Goal: Task Accomplishment & Management: Use online tool/utility

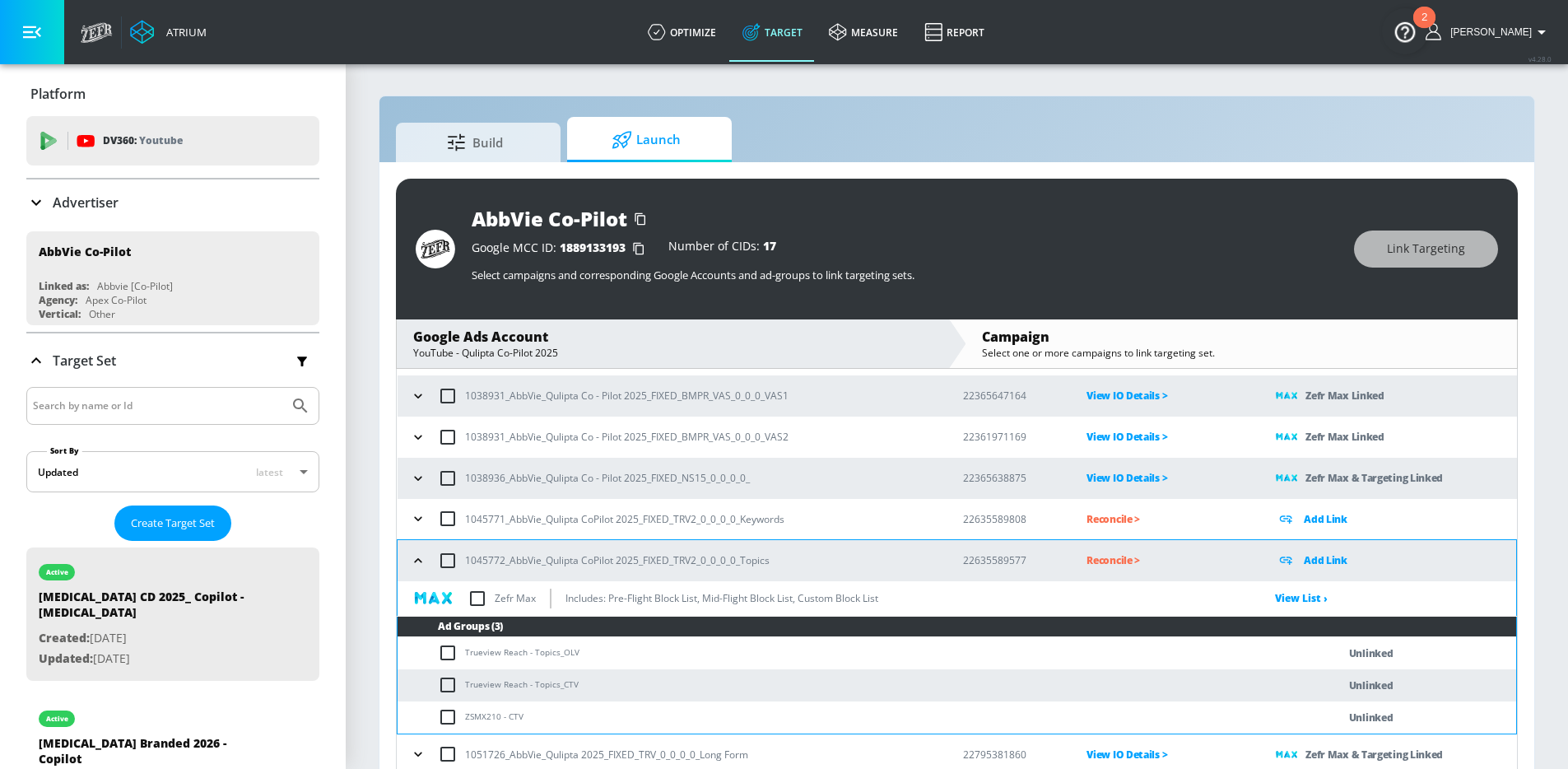
click at [82, 211] on p "Advertiser" at bounding box center [85, 202] width 65 height 18
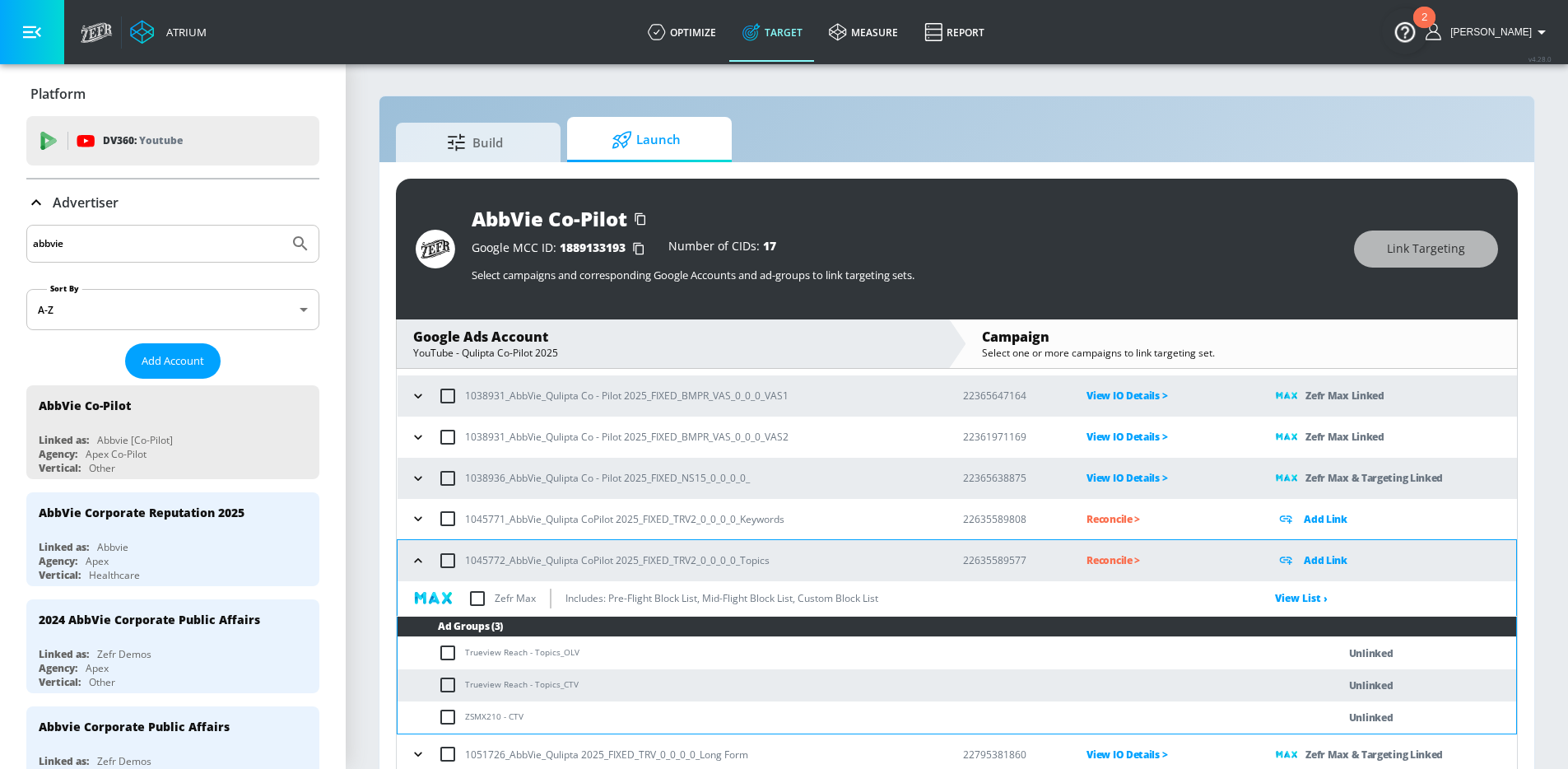
click at [117, 242] on input "abbvie" at bounding box center [157, 243] width 249 height 21
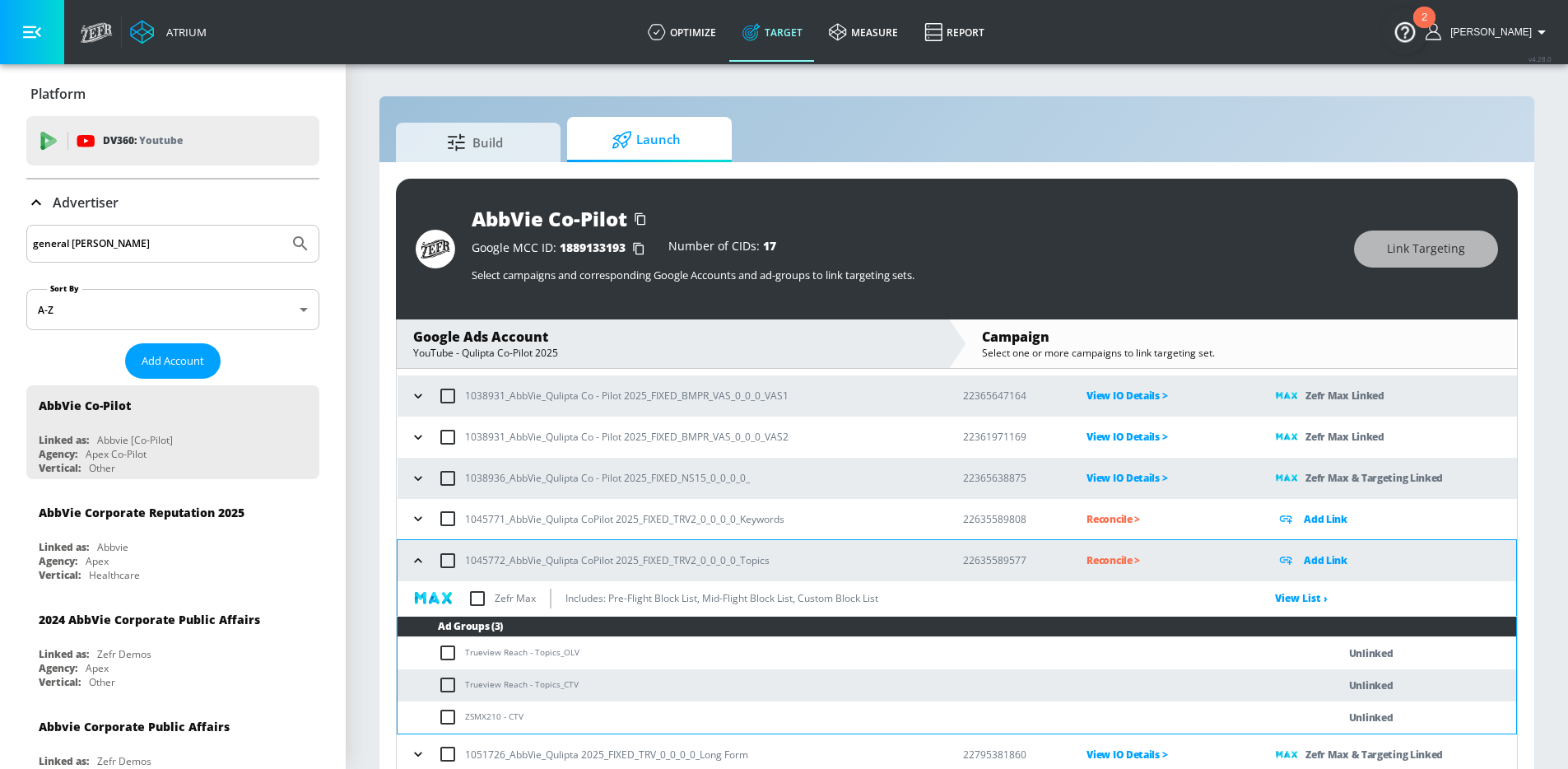
type input "general [PERSON_NAME]"
click at [282, 225] on button "Submit Search" at bounding box center [300, 243] width 37 height 37
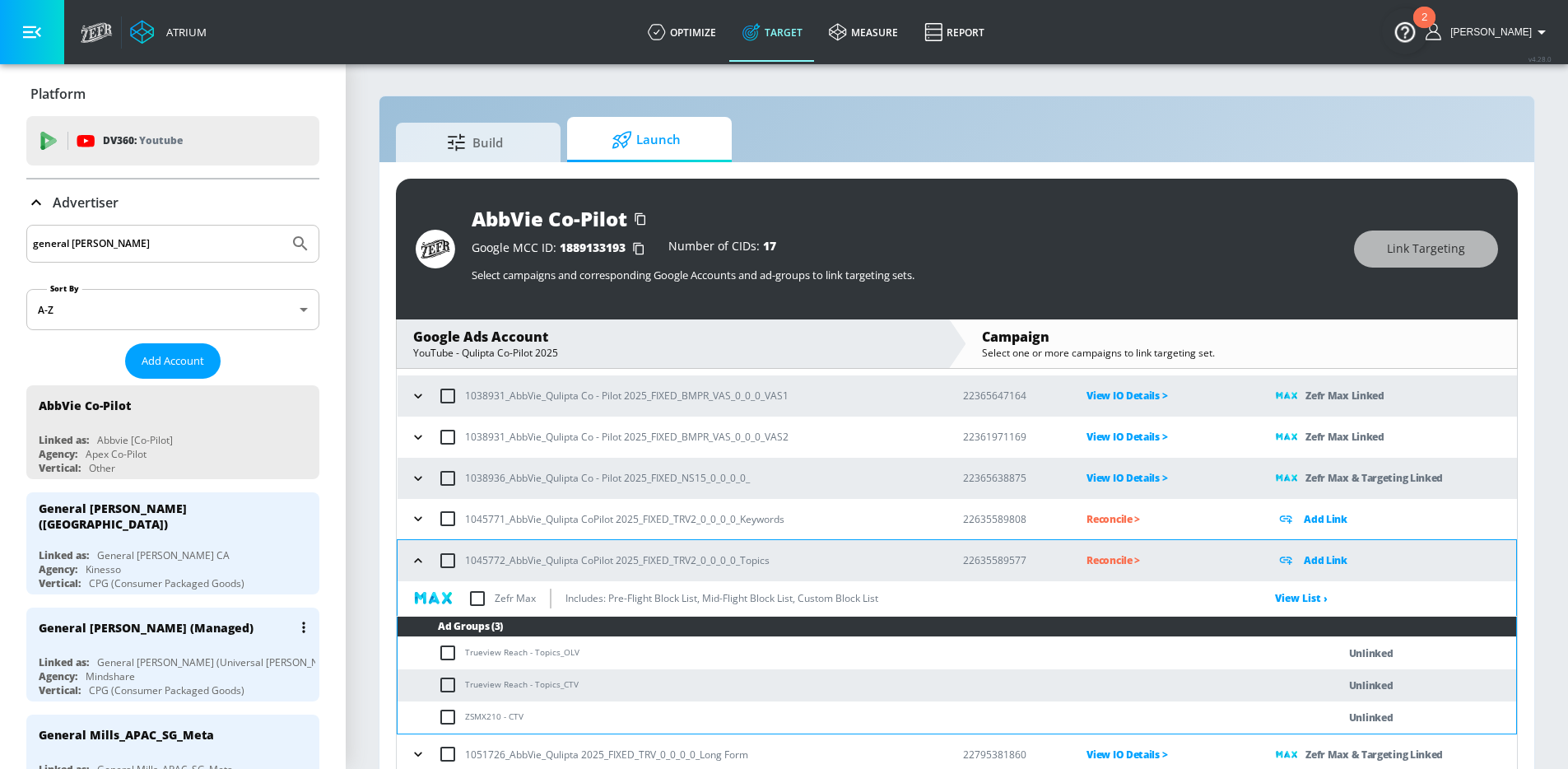
click at [91, 631] on div "General [PERSON_NAME] (Managed)" at bounding box center [176, 627] width 276 height 39
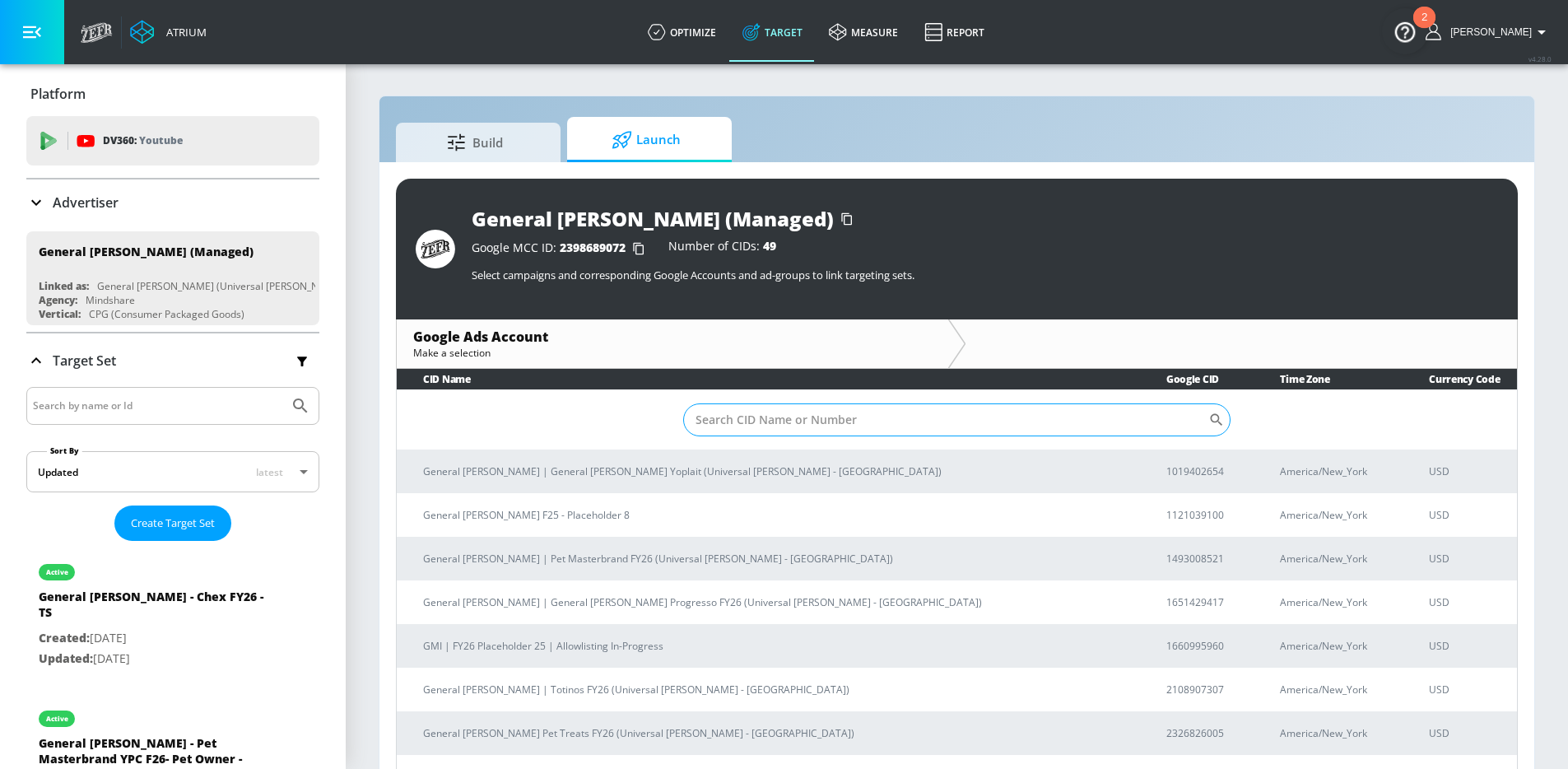
click at [844, 411] on input "Sort By" at bounding box center [946, 419] width 526 height 33
type input "MFOU"
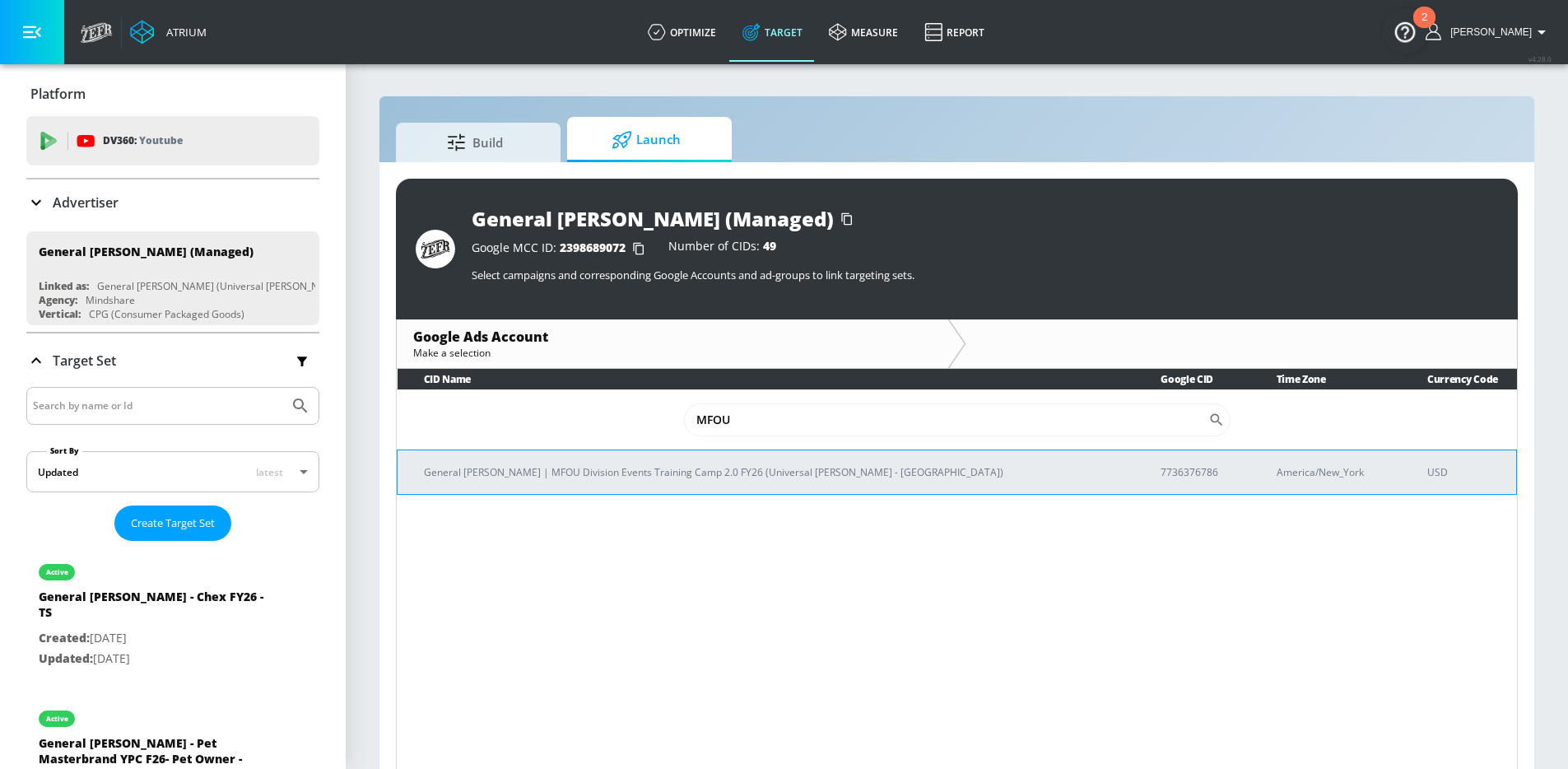
click at [804, 493] on td "General [PERSON_NAME] | MFOU Division Events Training Camp 2.0 FY26 (Universal …" at bounding box center [766, 472] width 737 height 44
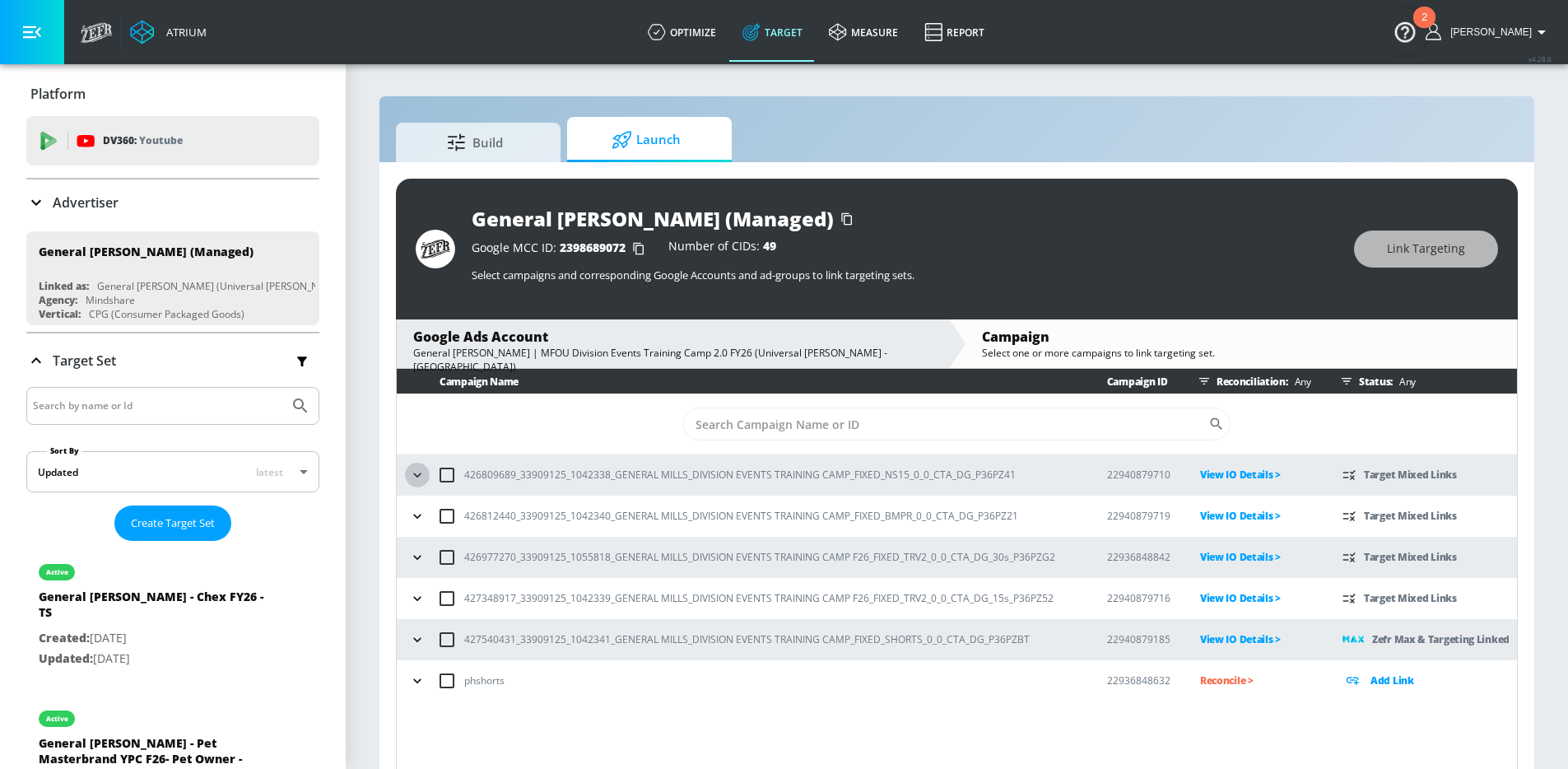
click at [422, 476] on icon "button" at bounding box center [417, 475] width 16 height 16
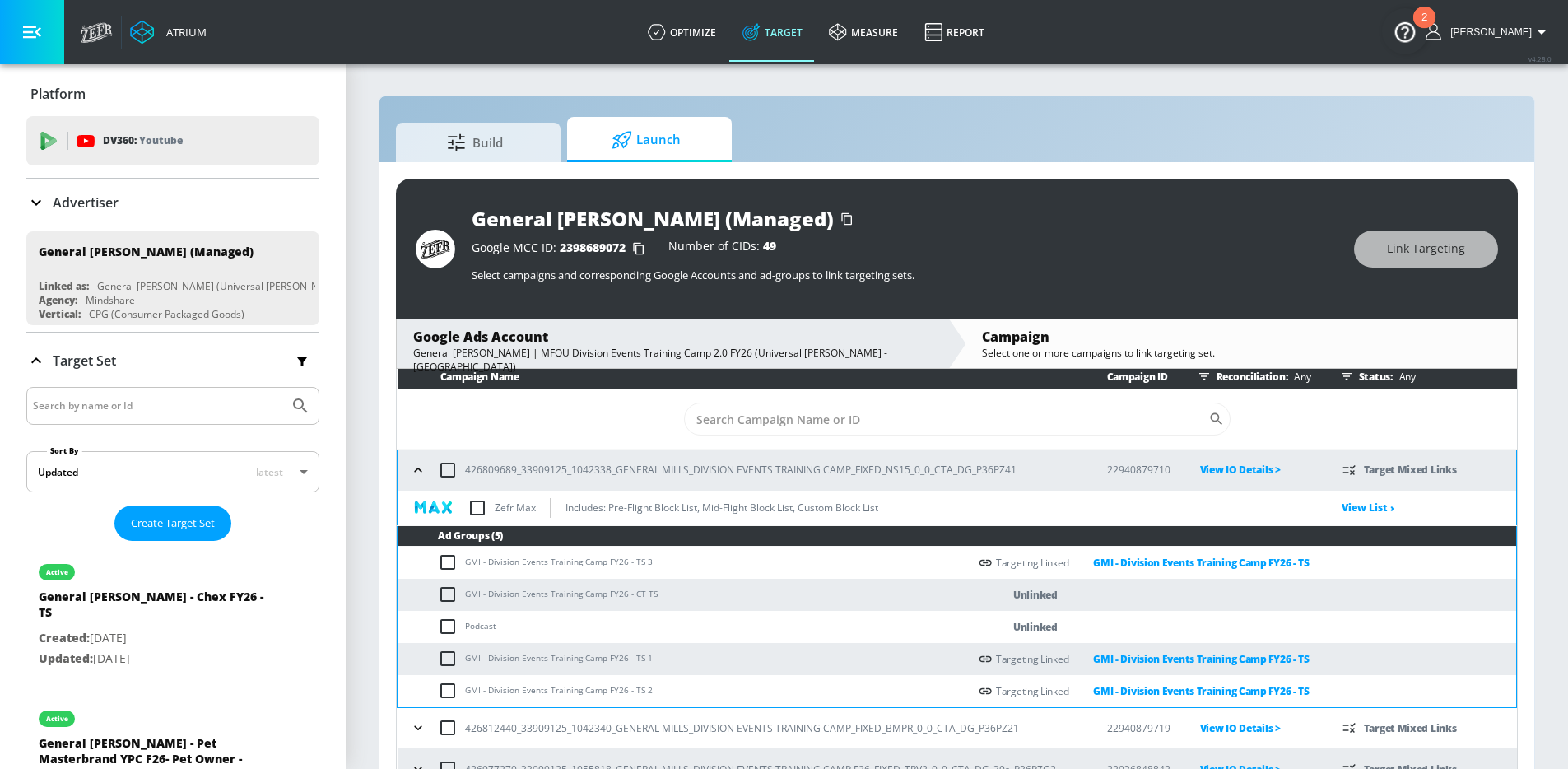
scroll to position [7, 0]
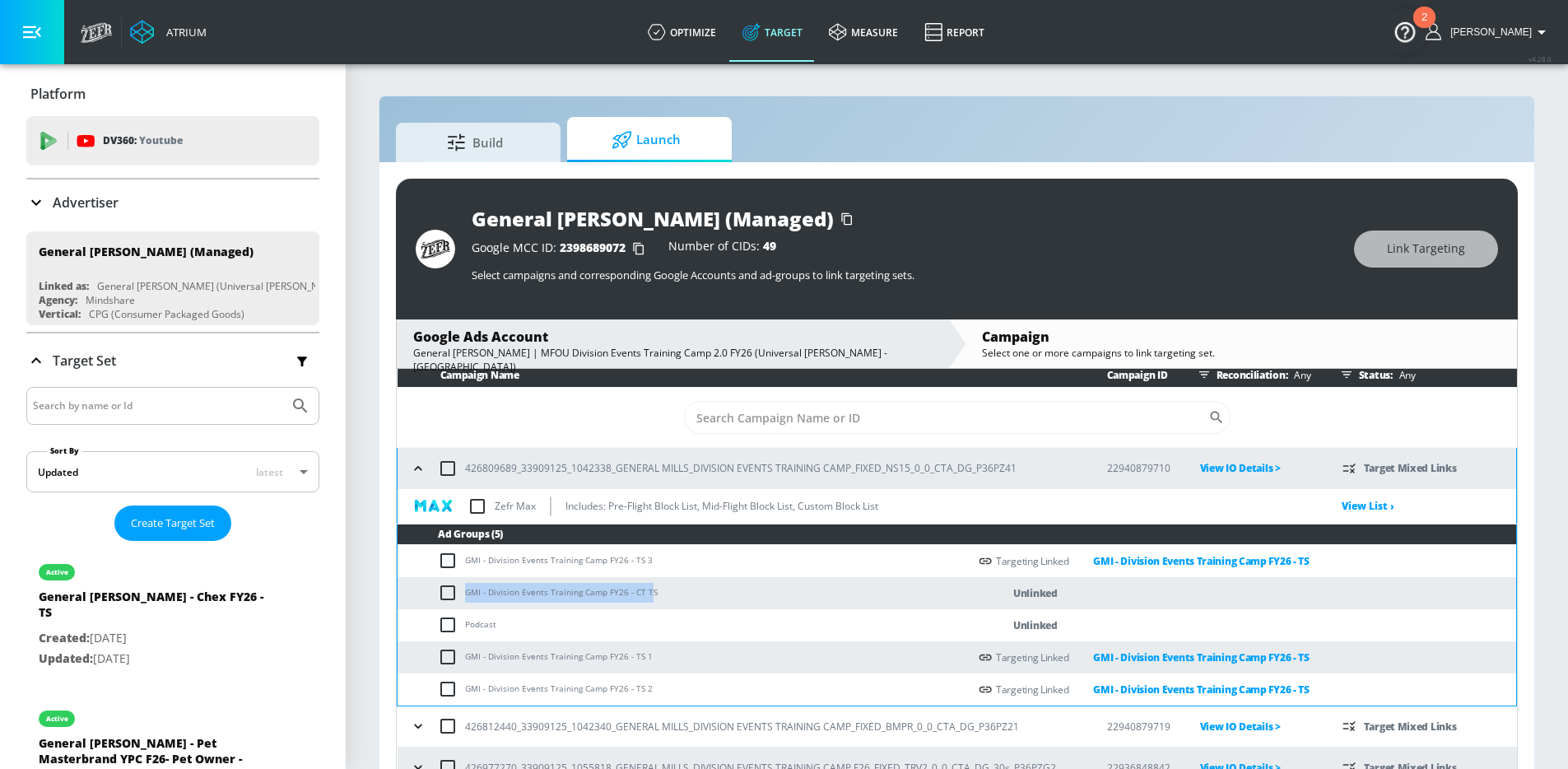
drag, startPoint x: 649, startPoint y: 595, endPoint x: 463, endPoint y: 590, distance: 186.1
click at [463, 590] on td "GMI - Division Events Training Camp FY26 - CT TS" at bounding box center [683, 594] width 571 height 32
copy td "GMI - Division Events Training Camp FY26 - CT T"
click at [446, 595] on input "checkbox" at bounding box center [452, 592] width 27 height 20
checkbox input "true"
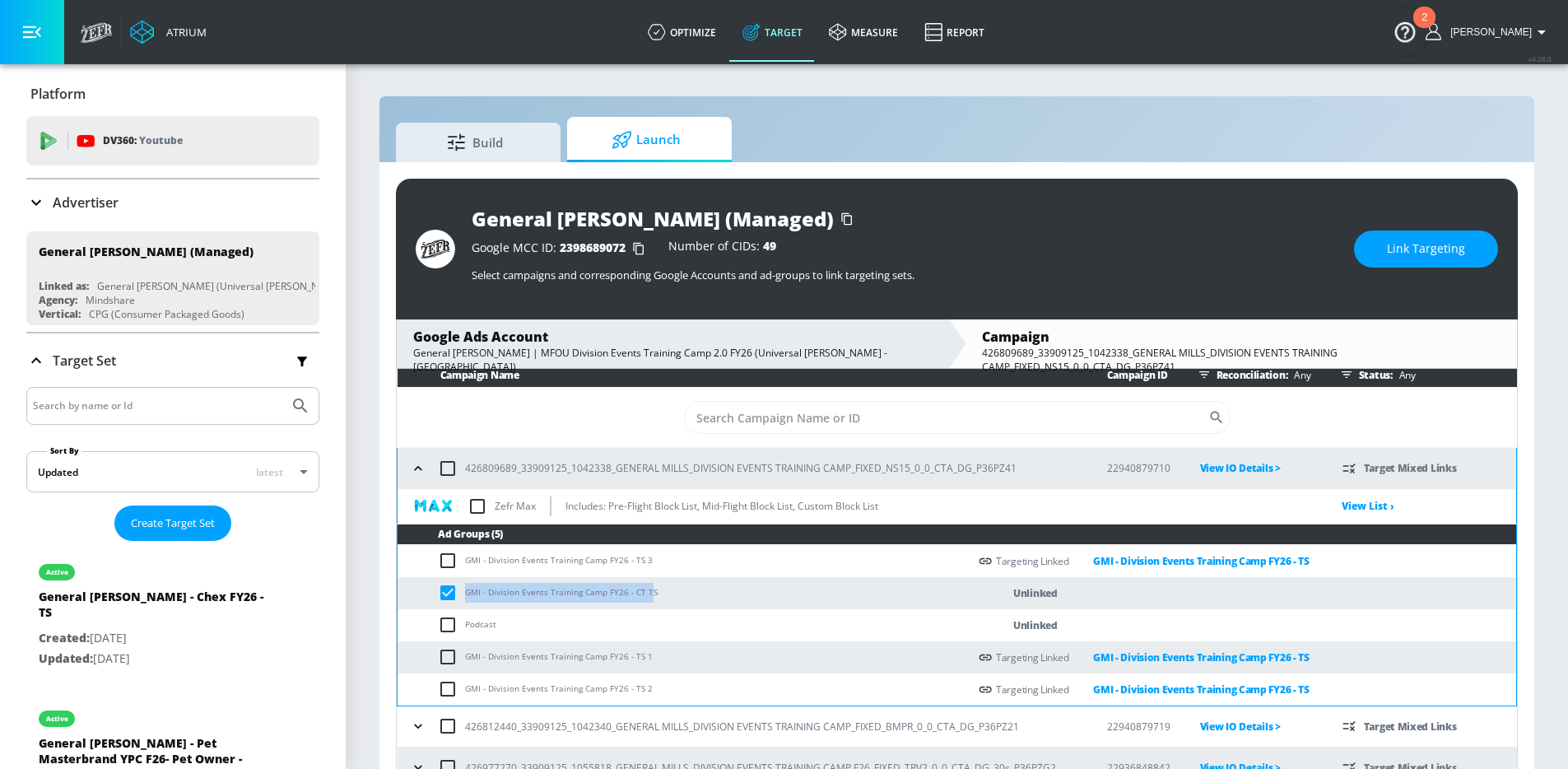
click at [1440, 254] on span "Link Targeting" at bounding box center [1426, 249] width 78 height 20
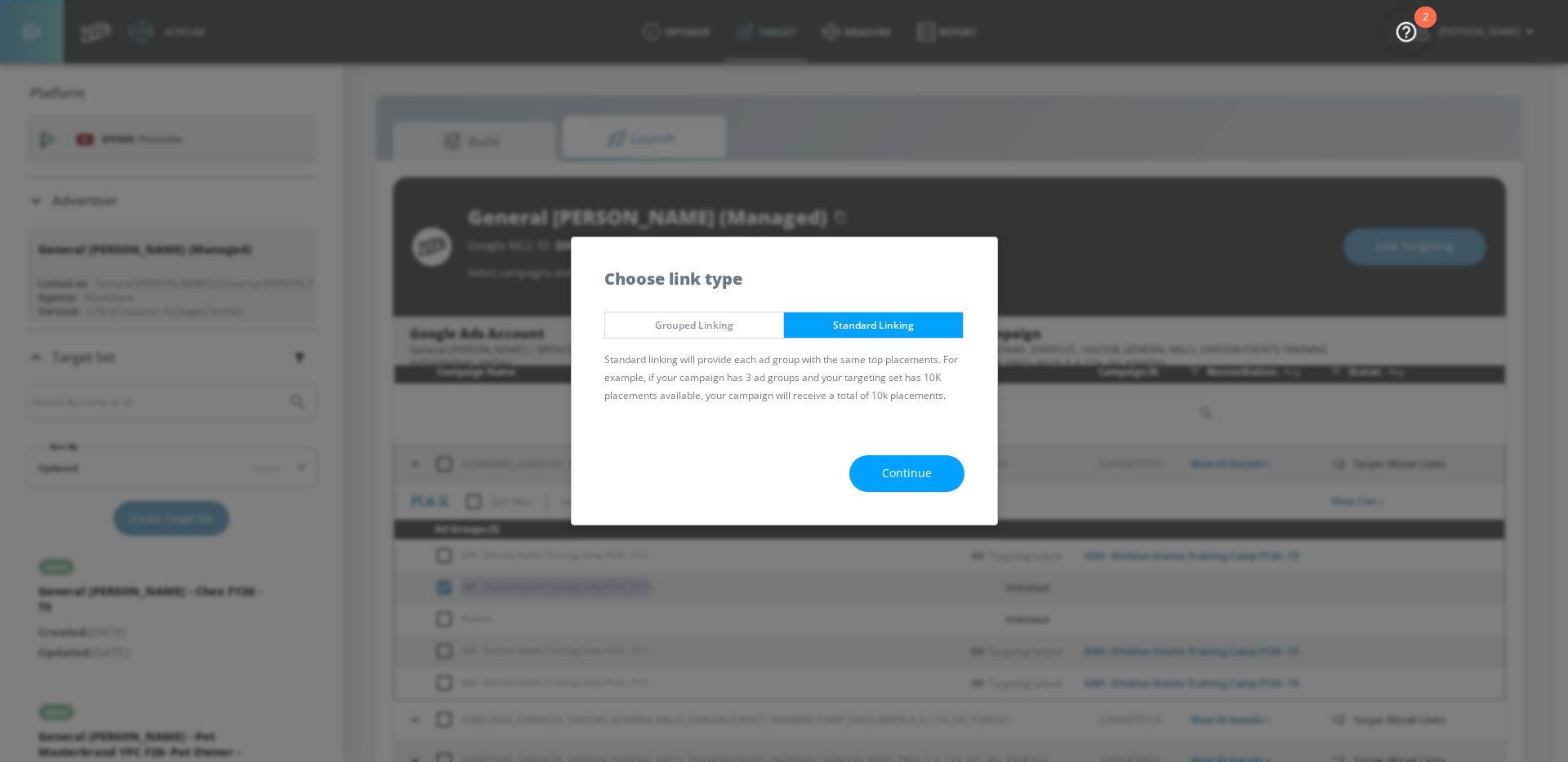
click at [913, 480] on span "Continue" at bounding box center [907, 474] width 50 height 20
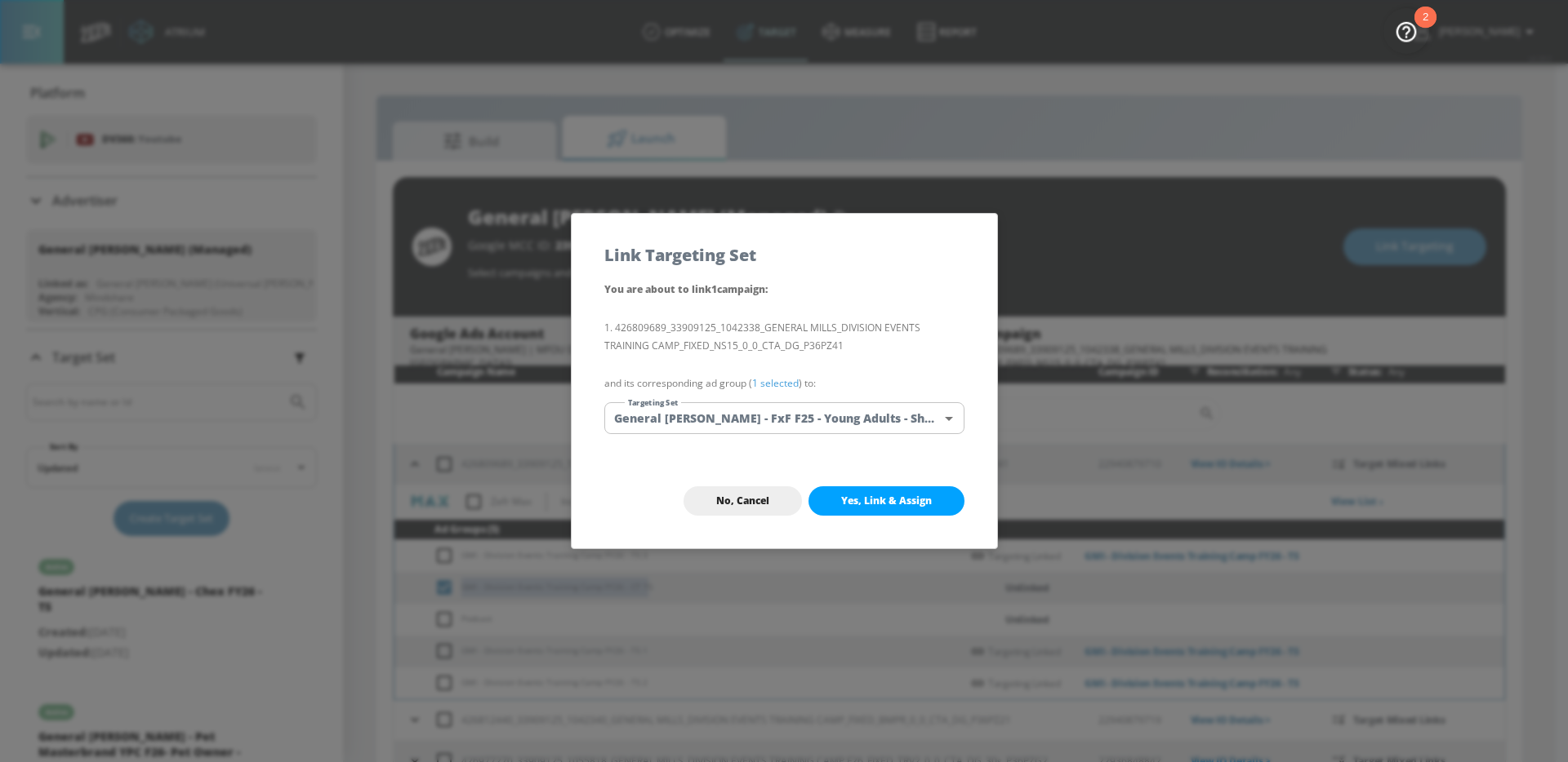
click at [842, 416] on body "Atrium optimize Target measure Report optimize Target measure Report v 4.28.0 […" at bounding box center [784, 393] width 1568 height 786
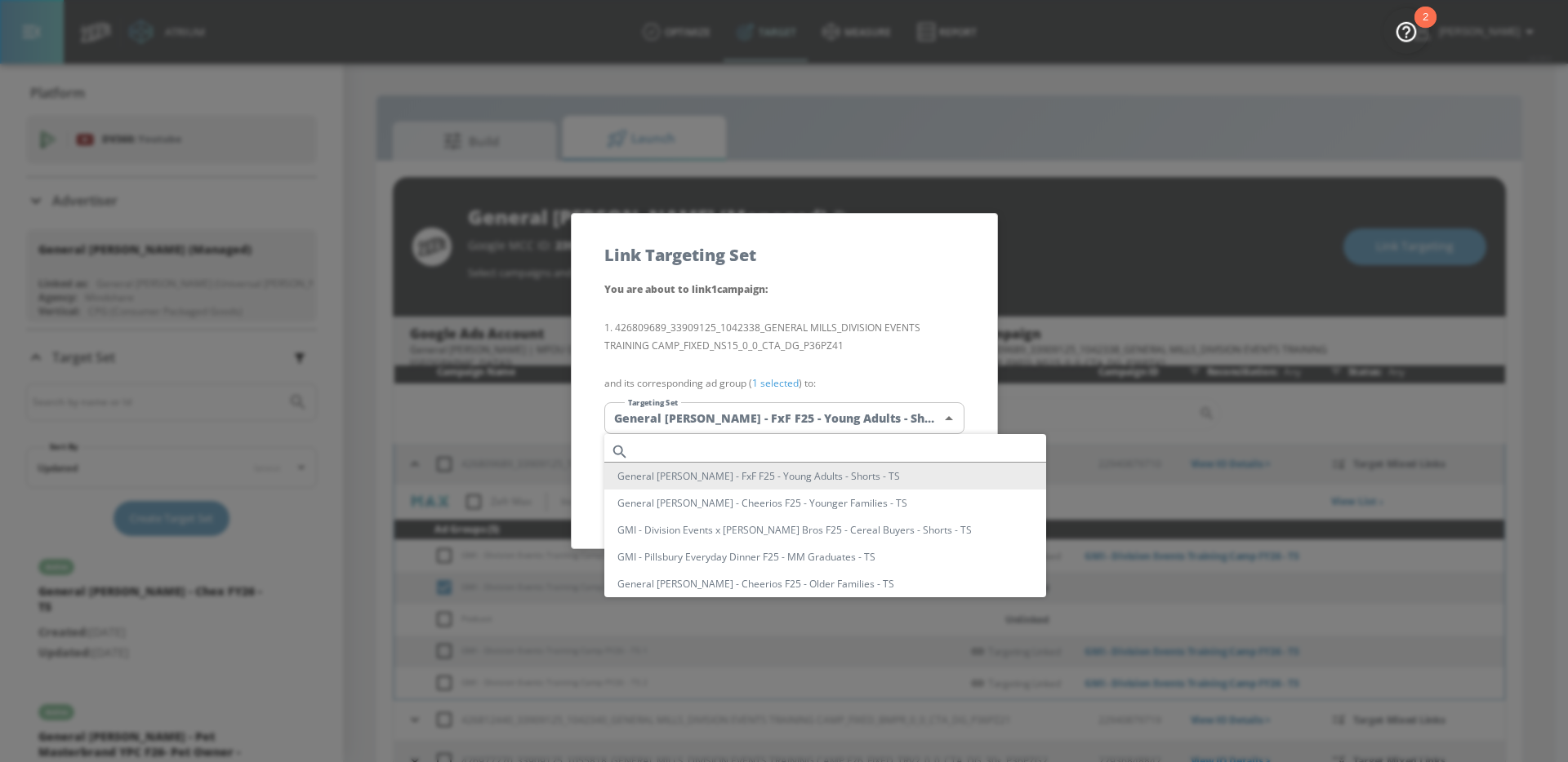
click at [724, 443] on input "text" at bounding box center [840, 452] width 411 height 22
paste input "GMI - Division Events Training Camp FY26 - CT T"
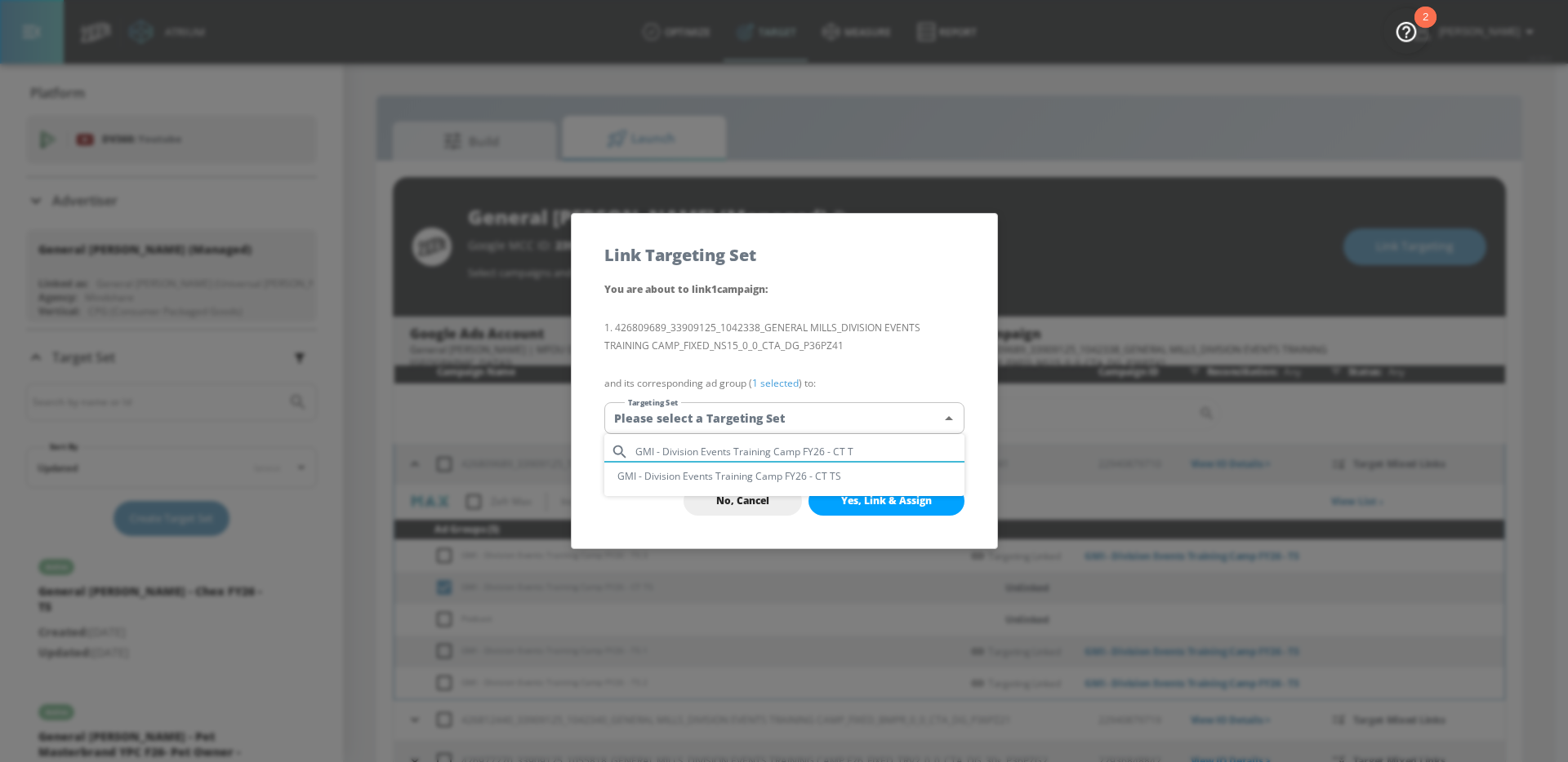
type input "GMI - Division Events Training Camp FY26 - CT T"
click at [789, 472] on li "GMI - Division Events Training Camp FY26 - CT TS" at bounding box center [784, 476] width 360 height 27
type input "aff0f296-37fe-4b11-9347-9be3c47162ef"
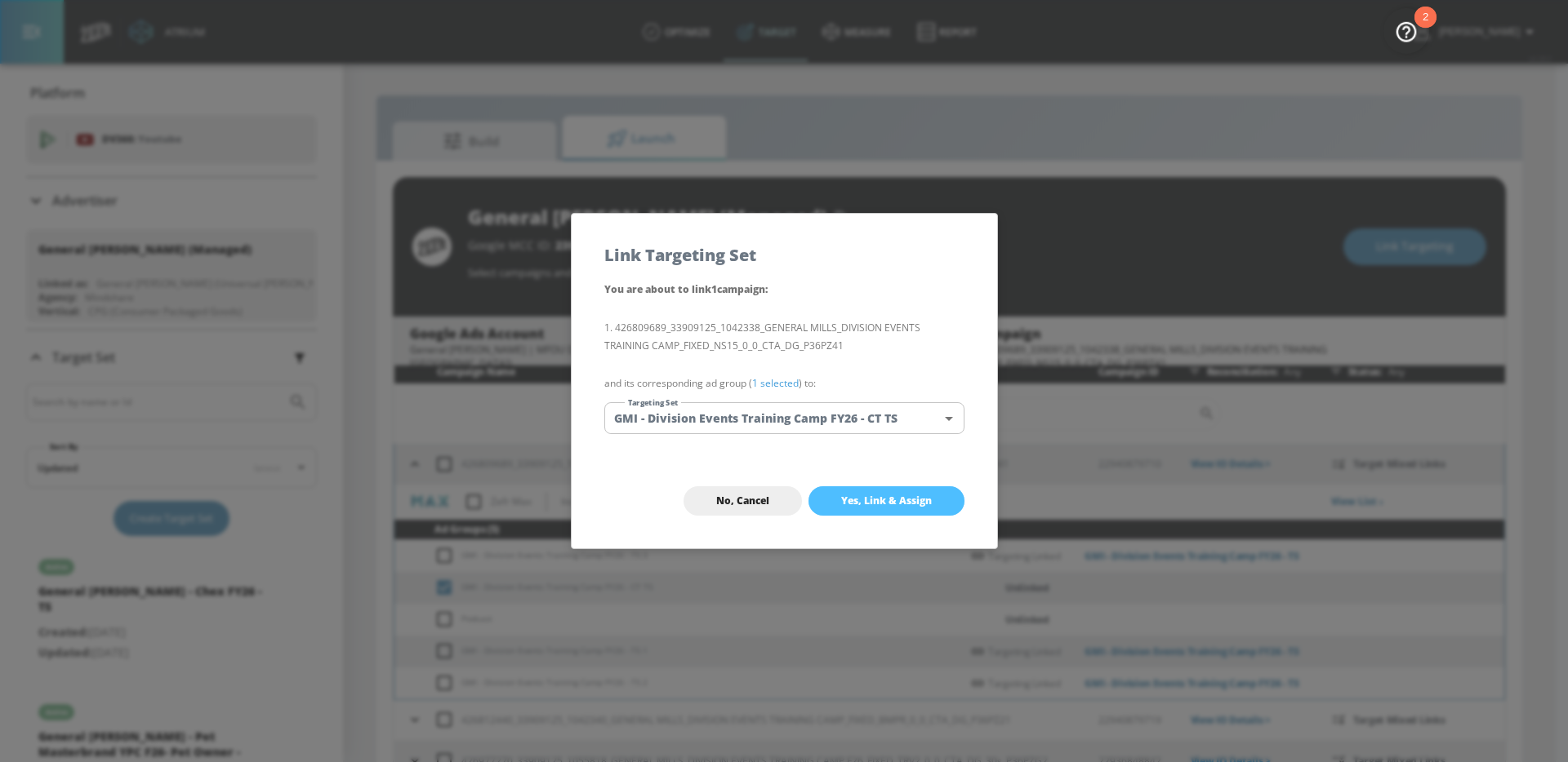
click at [912, 501] on span "Yes, Link & Assign" at bounding box center [886, 501] width 90 height 13
checkbox input "false"
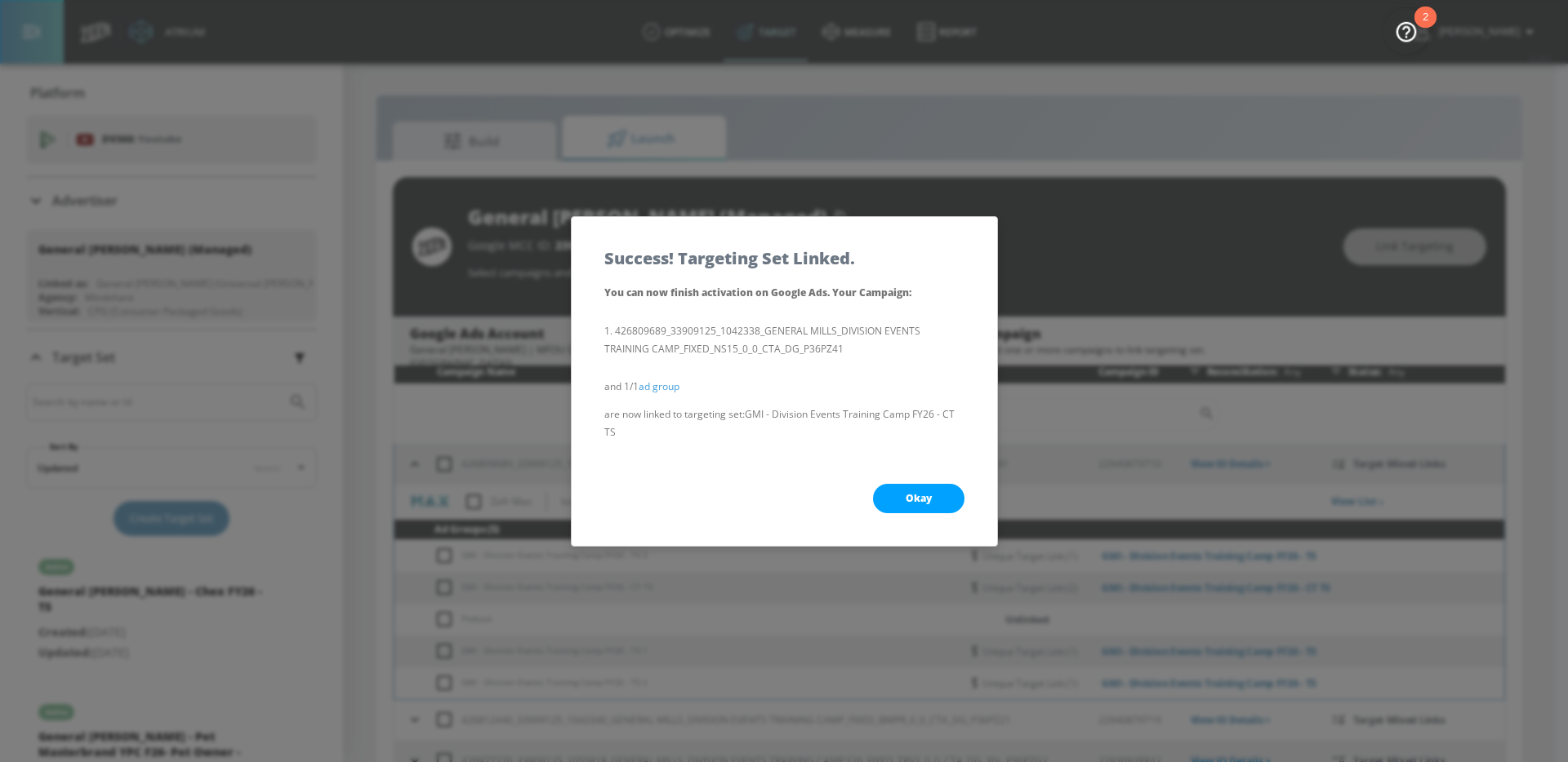
click at [910, 498] on span "Okay" at bounding box center [919, 498] width 26 height 13
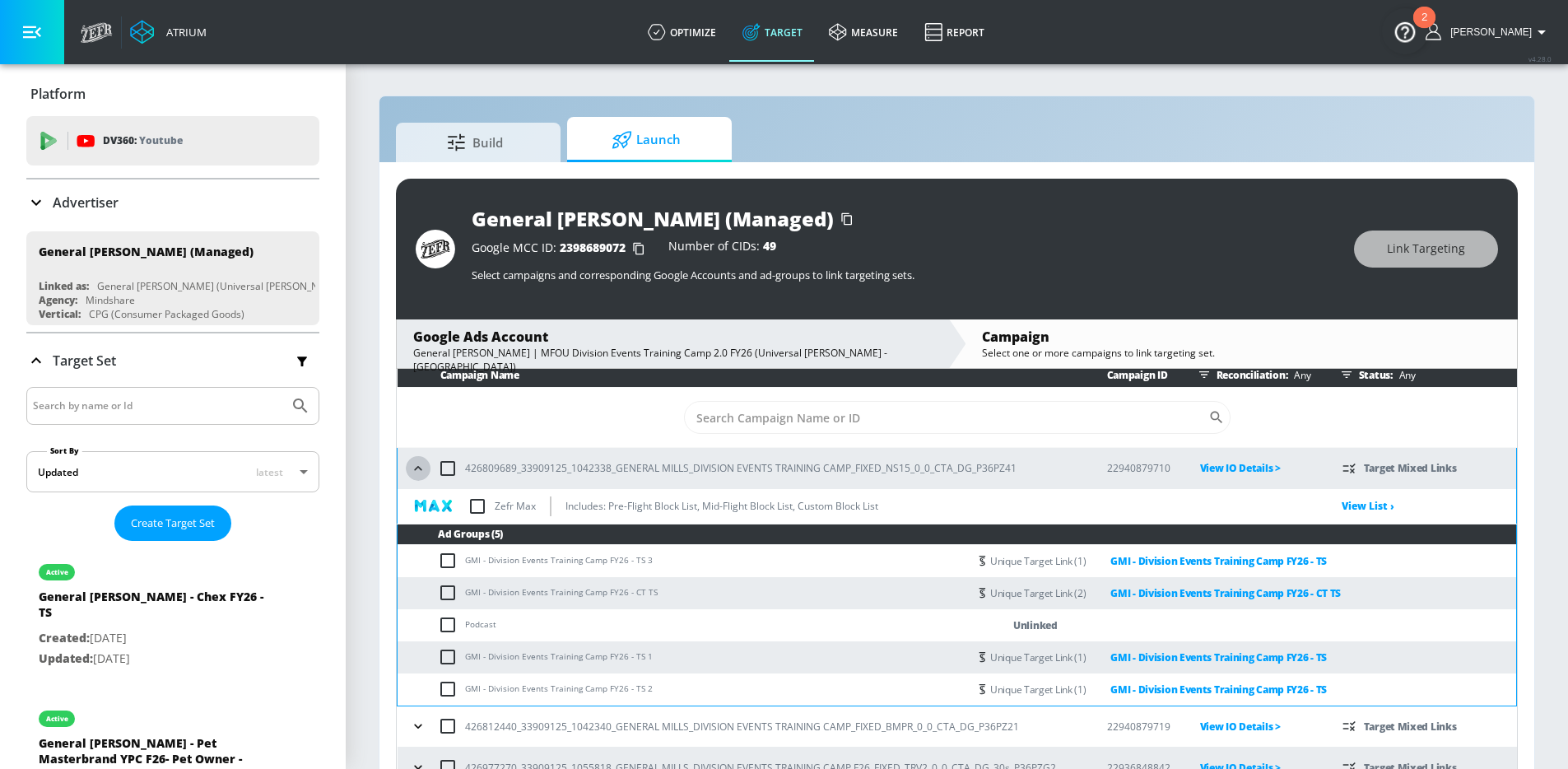
click at [418, 473] on icon "button" at bounding box center [418, 468] width 16 height 16
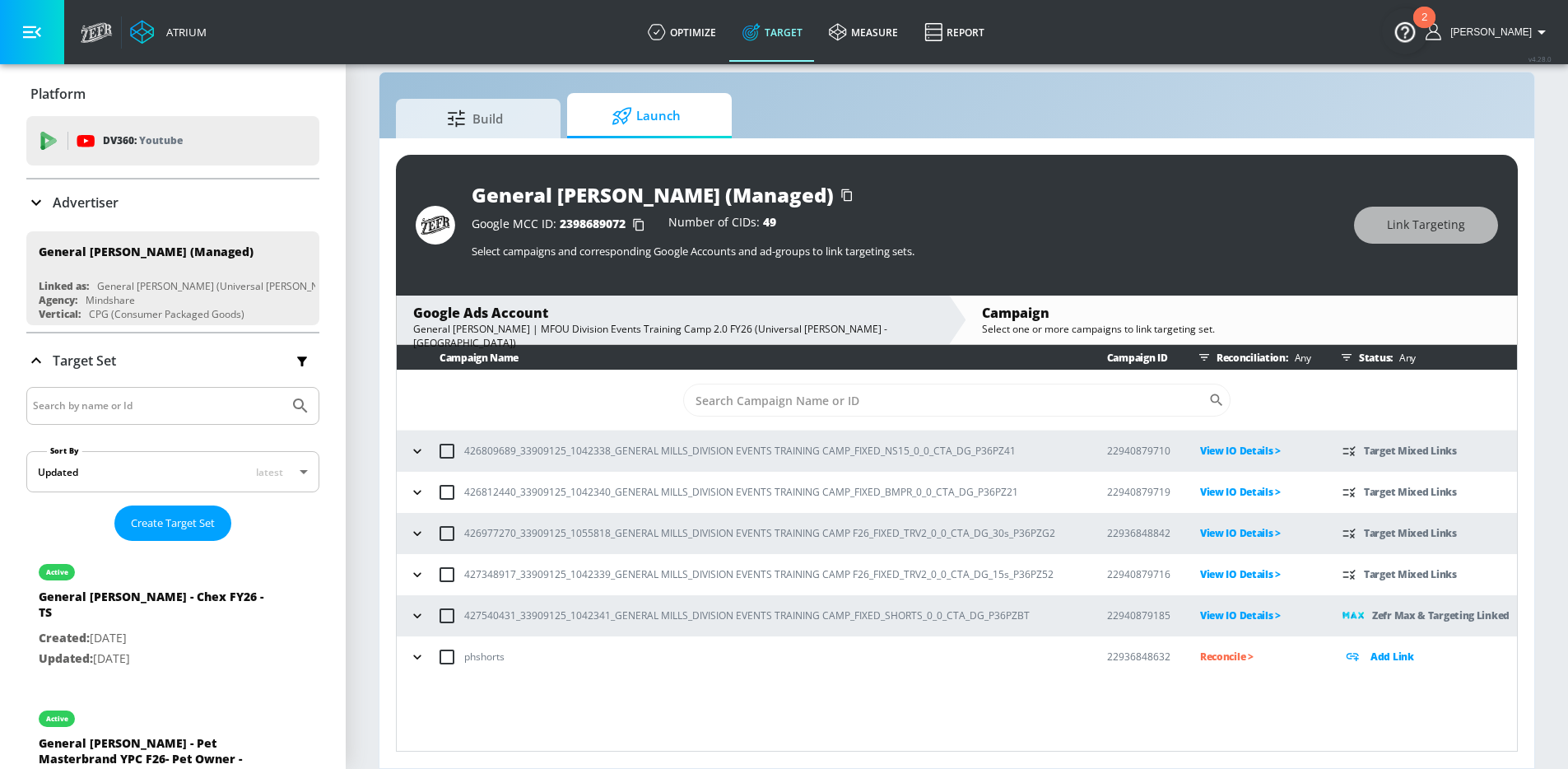
scroll to position [0, 0]
